Goal: Task Accomplishment & Management: Manage account settings

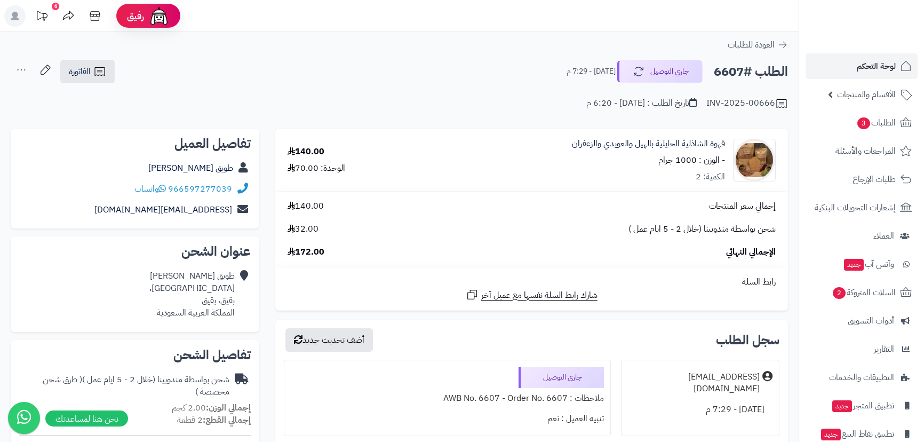
scroll to position [242, 0]
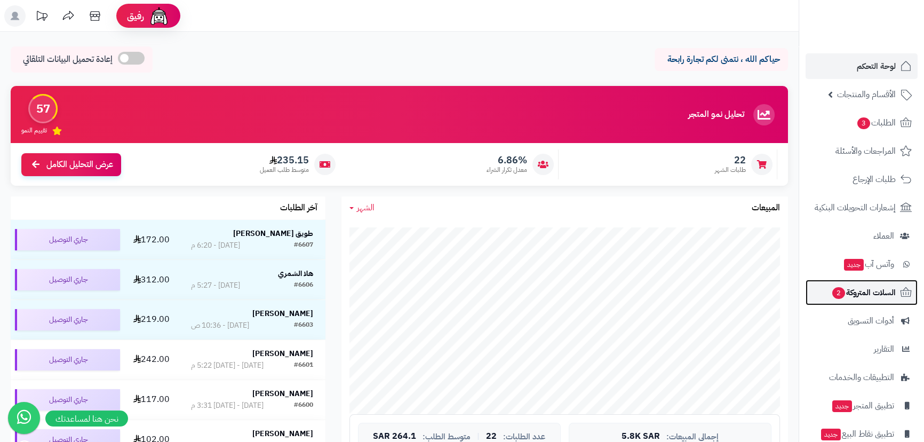
click at [860, 294] on span "السلات المتروكة 2" at bounding box center [863, 292] width 65 height 15
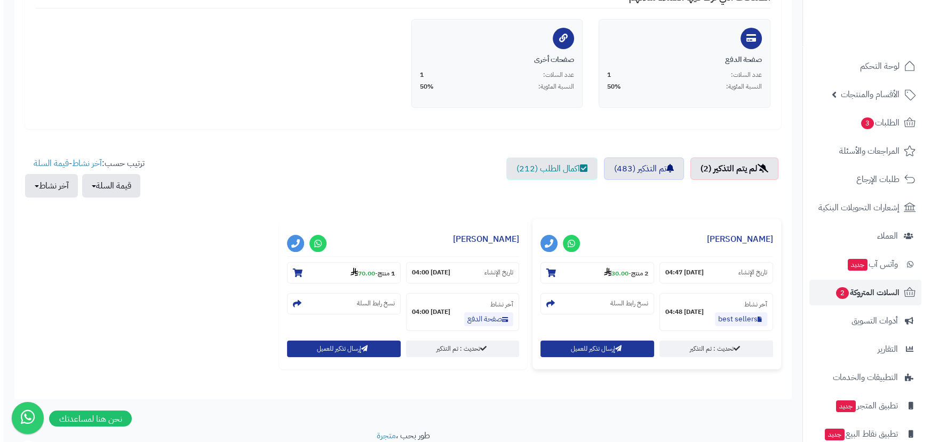
scroll to position [273, 0]
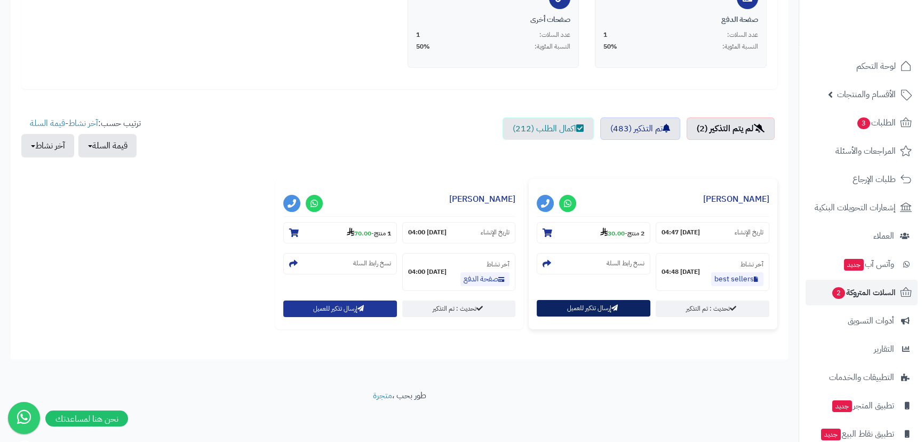
click at [616, 305] on icon "button" at bounding box center [614, 308] width 6 height 6
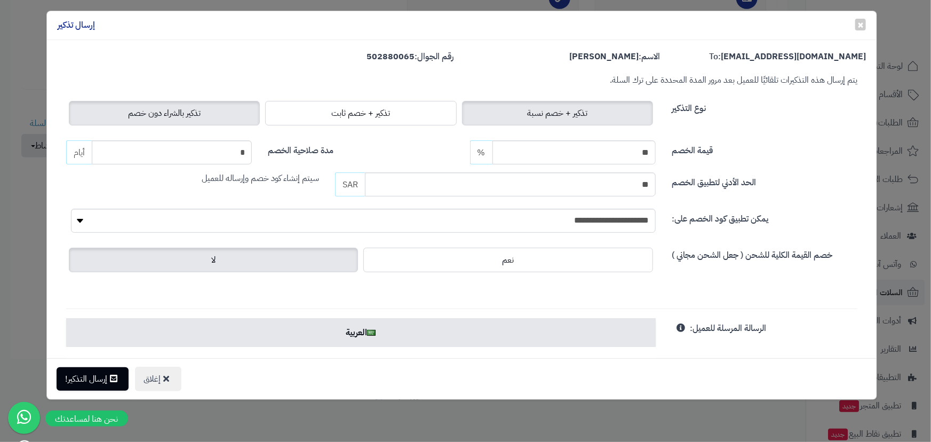
click at [201, 116] on span "تذكير بالشراء دون خصم" at bounding box center [164, 113] width 73 height 13
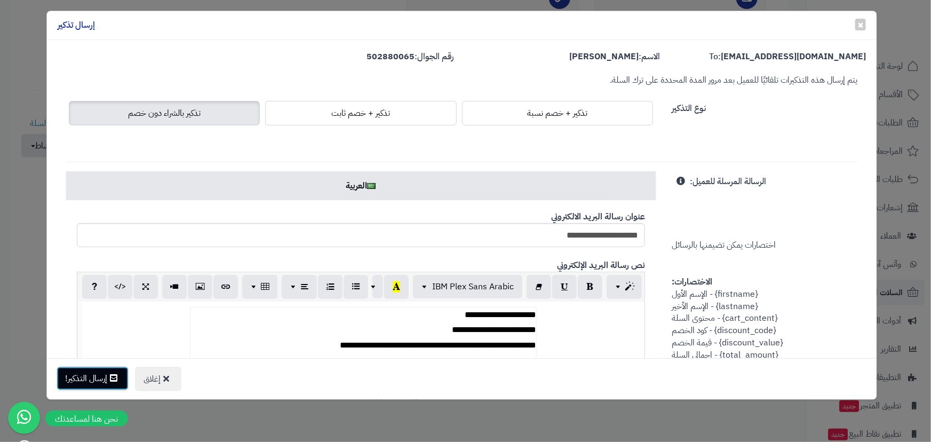
click at [85, 375] on button "إرسال التذكير!" at bounding box center [93, 378] width 72 height 23
